Goal: Task Accomplishment & Management: Manage account settings

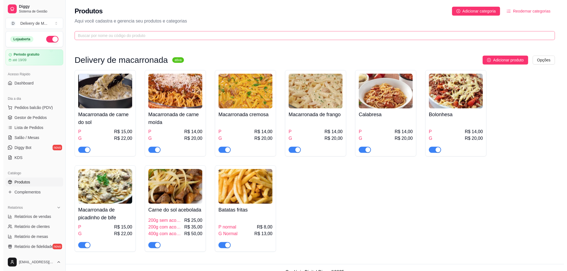
scroll to position [129, 0]
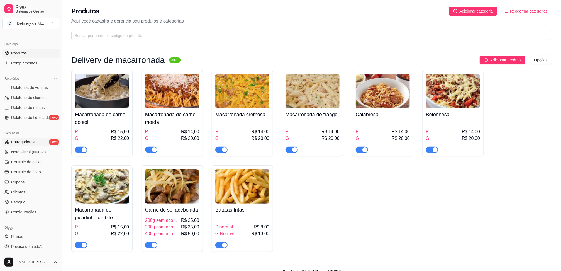
click at [27, 141] on span "Entregadores" at bounding box center [22, 142] width 23 height 6
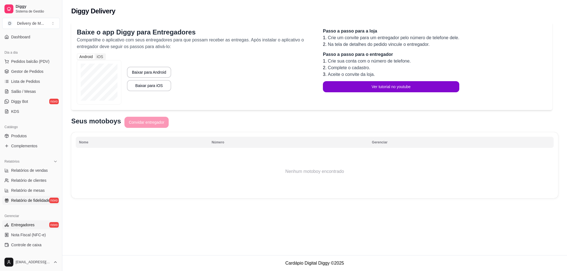
scroll to position [46, 0]
click at [29, 63] on span "Pedidos balcão (PDV)" at bounding box center [30, 62] width 38 height 6
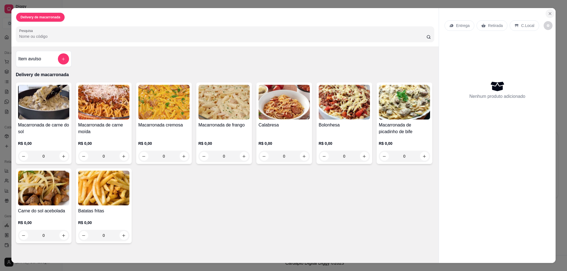
click at [548, 13] on icon "Close" at bounding box center [550, 13] width 4 height 4
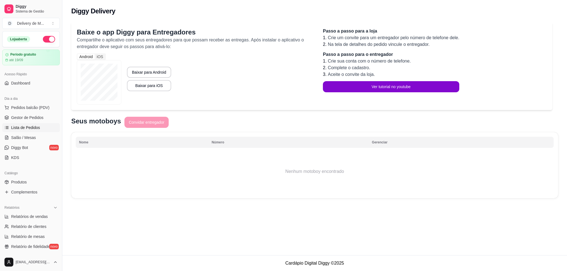
click at [31, 129] on span "Lista de Pedidos" at bounding box center [25, 128] width 29 height 6
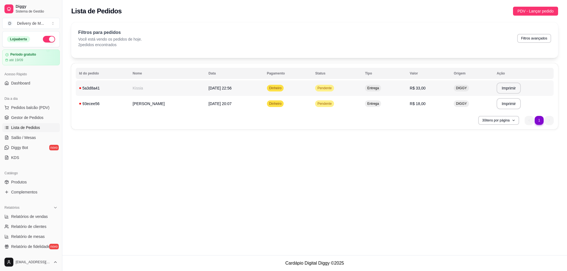
click at [317, 92] on td "Pendente" at bounding box center [337, 88] width 50 height 16
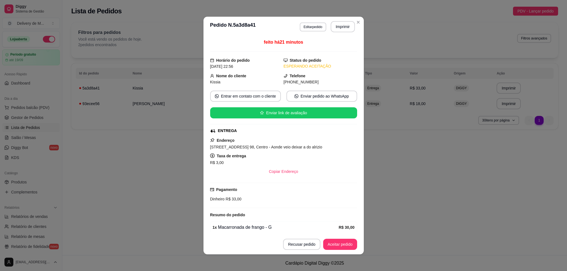
click at [337, 238] on footer "Recusar pedido Aceitar pedido" at bounding box center [283, 245] width 160 height 20
click at [338, 242] on button "Aceitar pedido" at bounding box center [340, 244] width 33 height 11
click at [338, 242] on button "Mover para preparo" at bounding box center [336, 244] width 42 height 11
click at [338, 242] on button "Mover para entrega" at bounding box center [336, 244] width 42 height 11
click at [338, 242] on button "Mover para finalizado" at bounding box center [333, 244] width 45 height 11
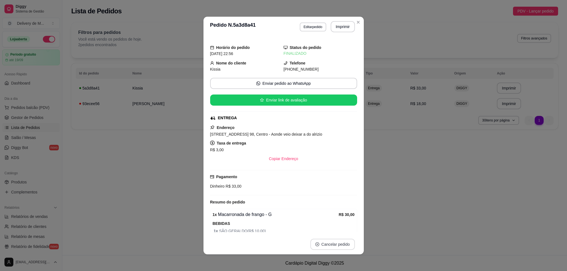
click at [338, 242] on button "Cancelar pedido" at bounding box center [332, 244] width 45 height 11
click at [406, 181] on div "**********" at bounding box center [283, 135] width 567 height 271
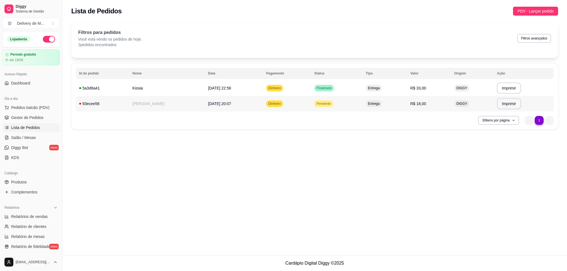
click at [315, 102] on span "Pendente" at bounding box center [323, 104] width 16 height 4
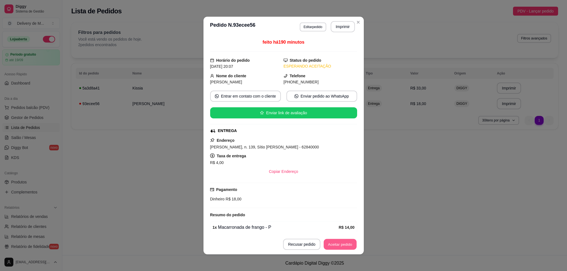
click at [336, 245] on button "Aceitar pedido" at bounding box center [340, 244] width 33 height 11
click at [336, 245] on button "Mover para preparo" at bounding box center [336, 244] width 42 height 11
click at [336, 245] on button "Mover para entrega" at bounding box center [335, 244] width 43 height 11
click at [336, 245] on button "Mover para finalizado" at bounding box center [333, 244] width 45 height 11
